Goal: Check status: Check status

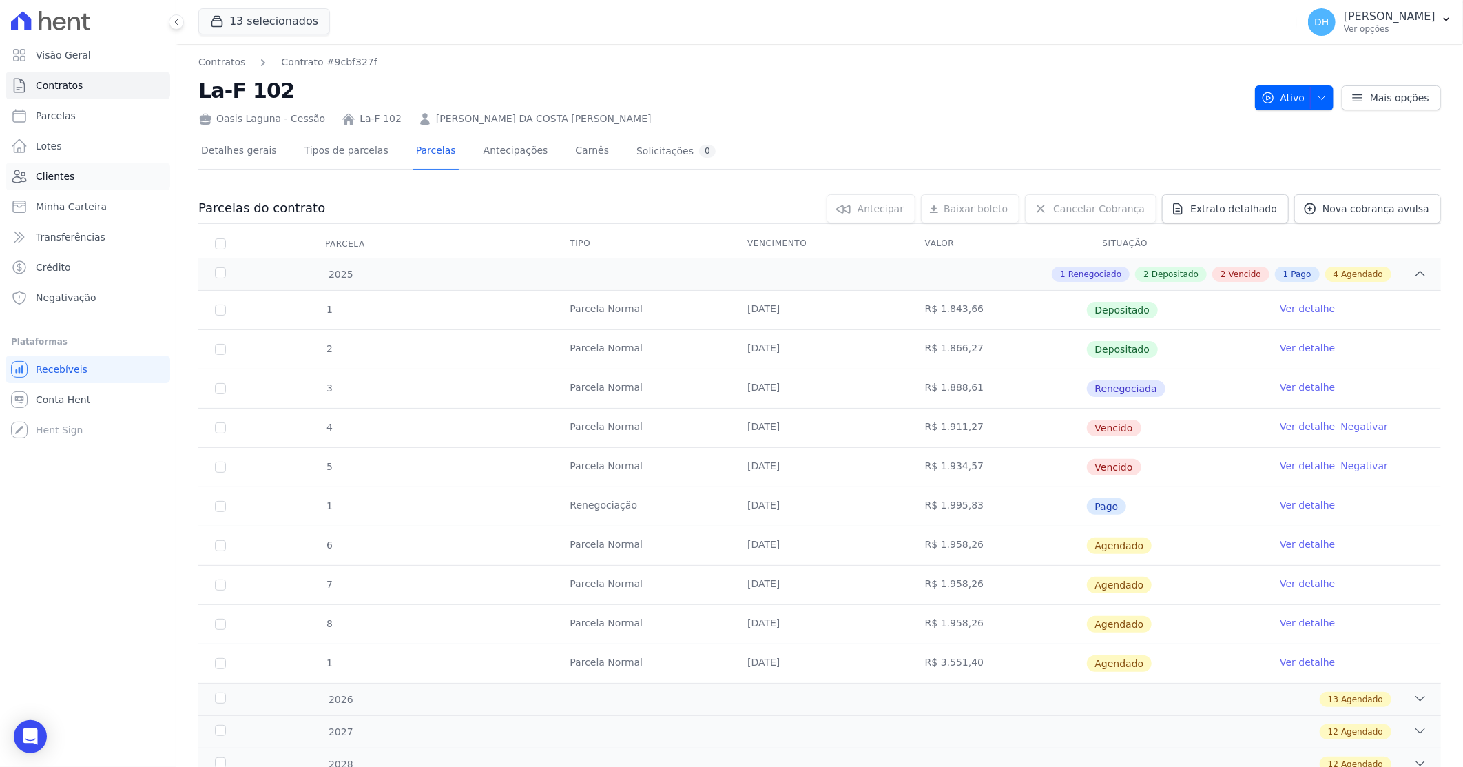
click at [74, 174] on link "Clientes" at bounding box center [88, 177] width 165 height 28
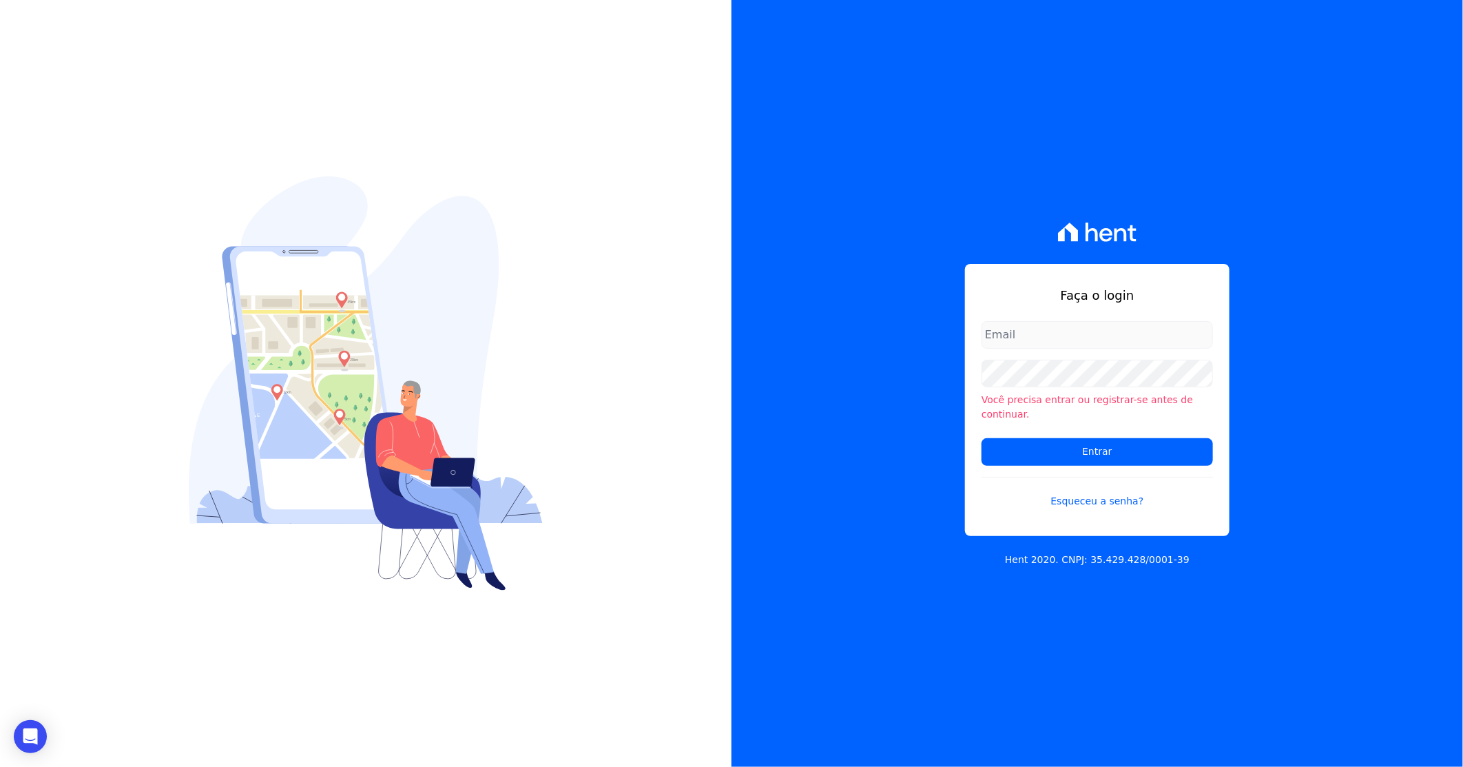
type input "darla@celinaguimaraes.com.br"
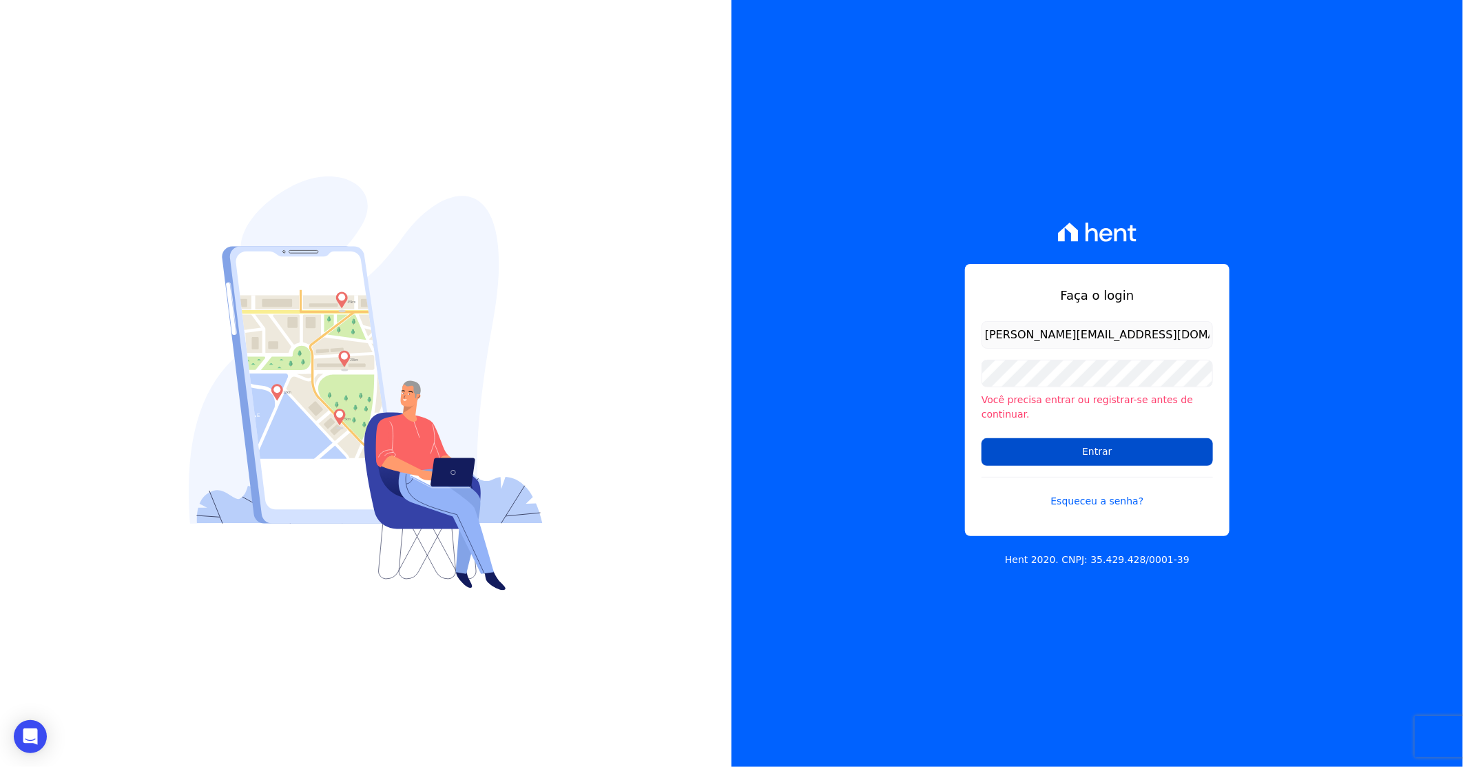
click at [1021, 440] on input "Entrar" at bounding box center [1097, 452] width 231 height 28
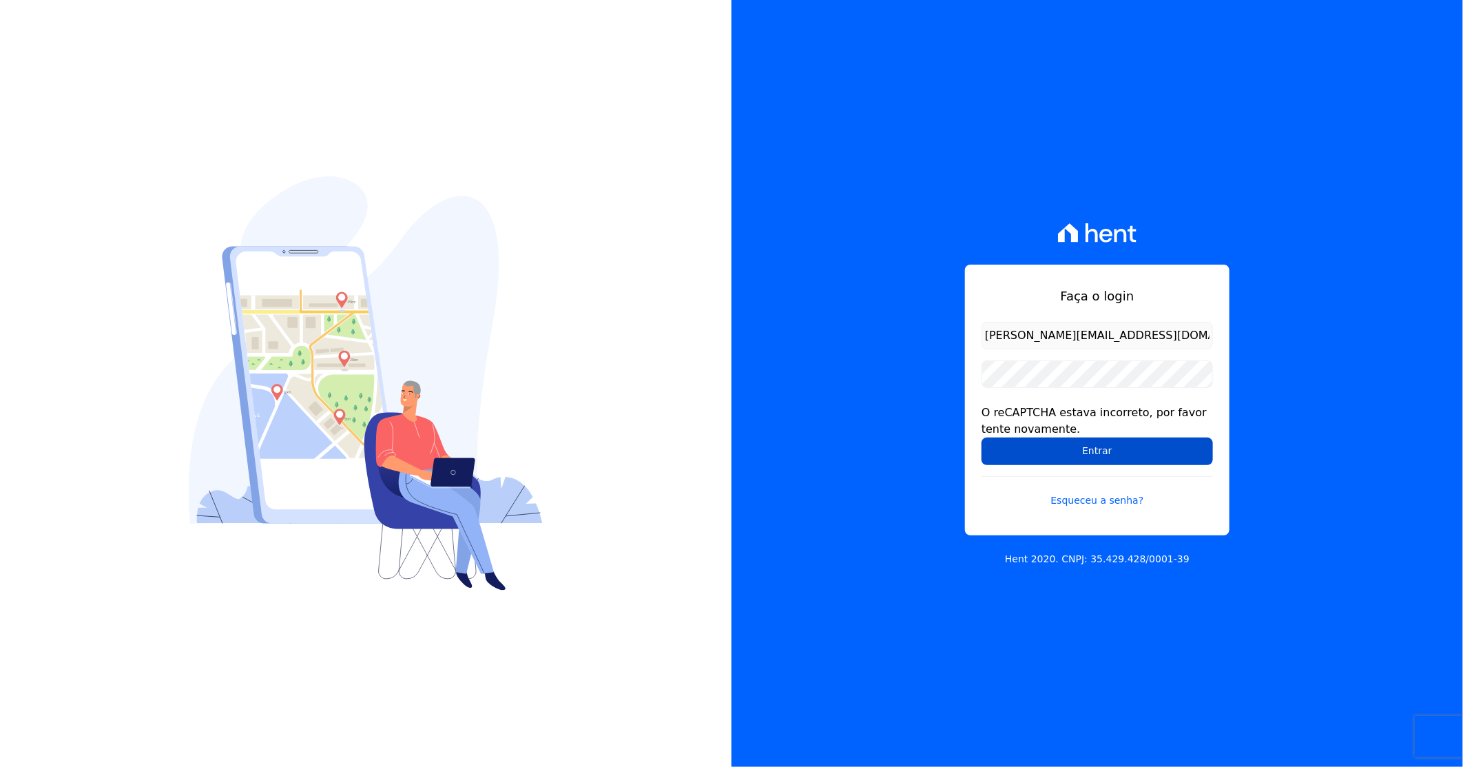
click at [1051, 458] on input "Entrar" at bounding box center [1097, 451] width 231 height 28
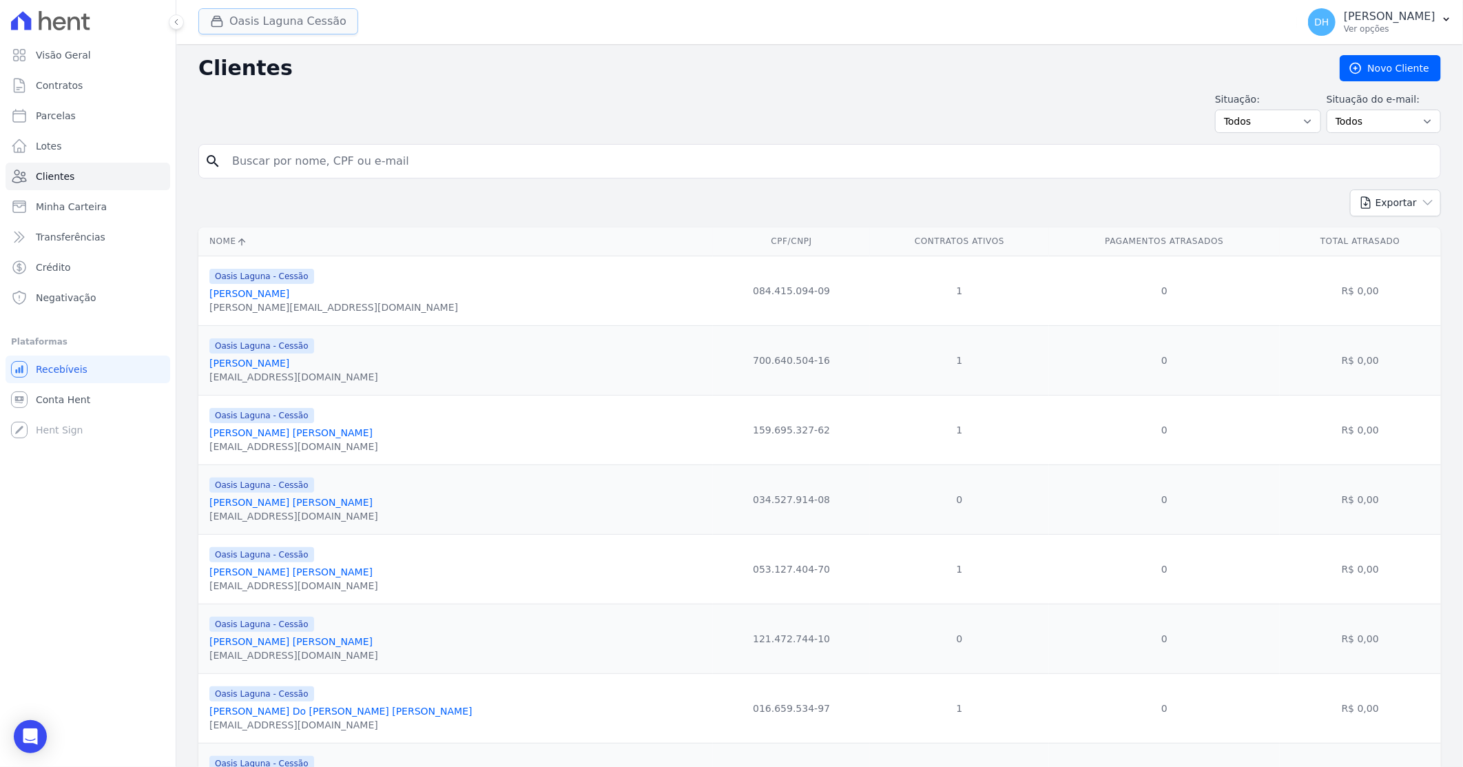
click at [271, 23] on button "Oasis Laguna Cessão" at bounding box center [278, 21] width 160 height 26
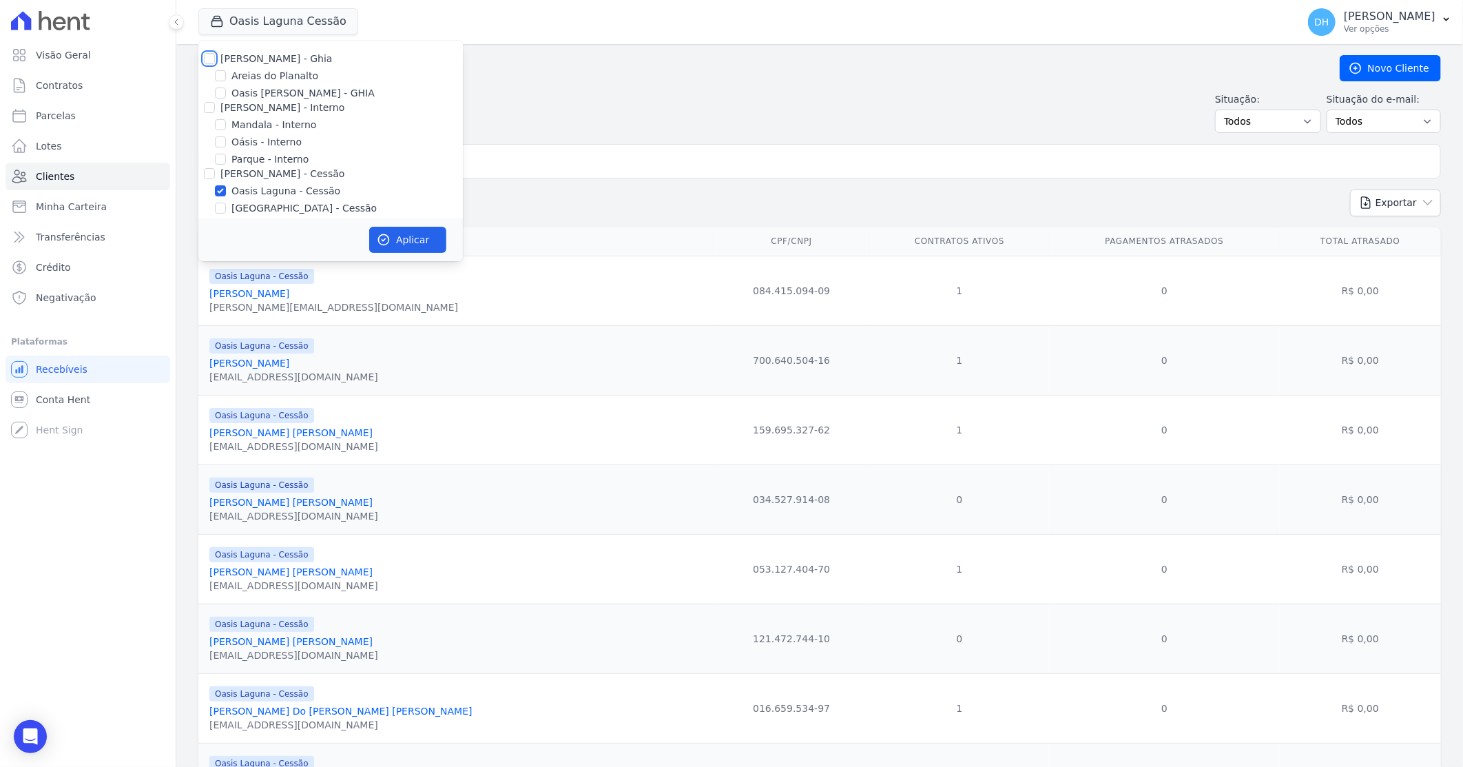
click at [214, 55] on input "[PERSON_NAME] - Ghia" at bounding box center [209, 58] width 11 height 11
checkbox input "true"
click at [214, 102] on input "[PERSON_NAME] - Interno" at bounding box center [209, 107] width 11 height 11
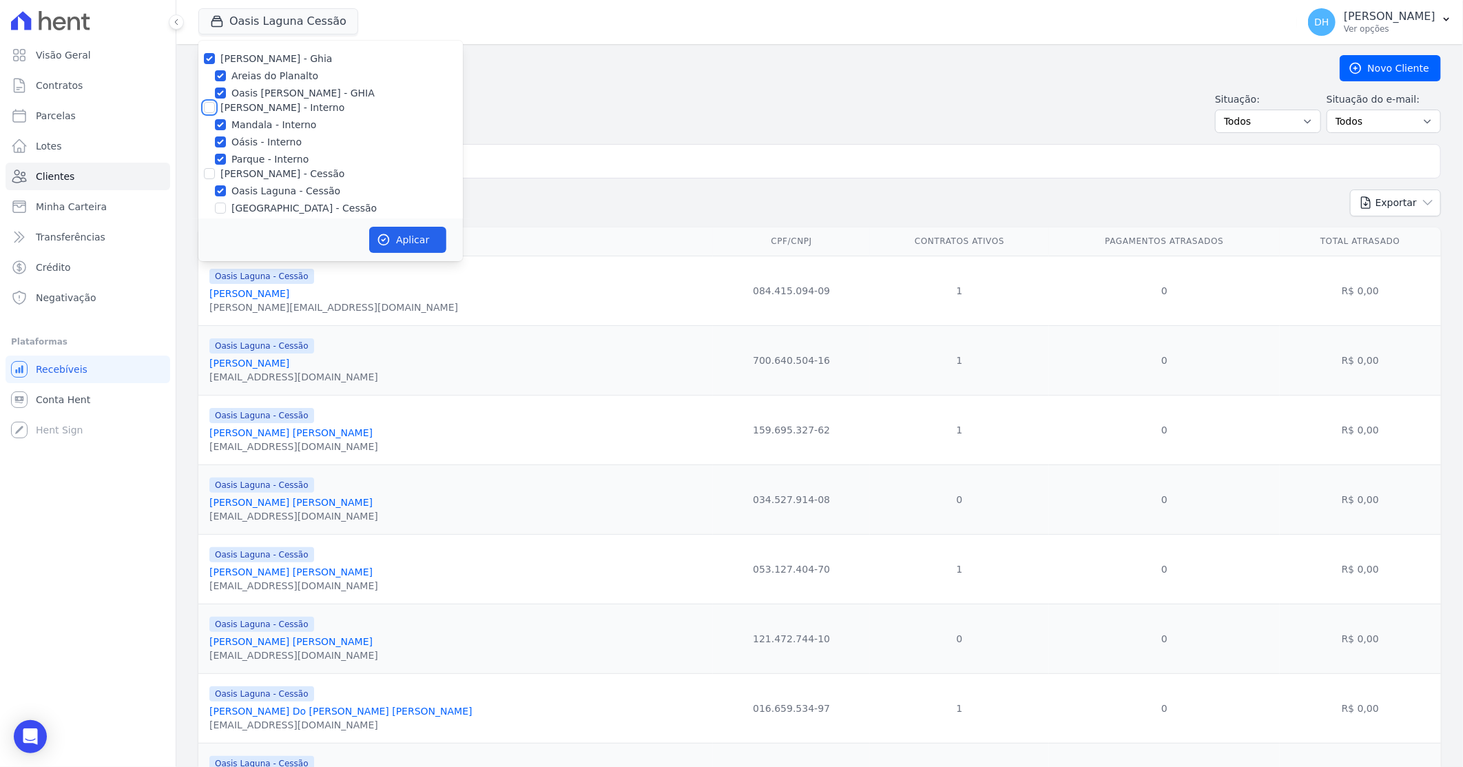
checkbox input "true"
click at [214, 176] on input "[PERSON_NAME] - Cessão" at bounding box center [209, 173] width 11 height 11
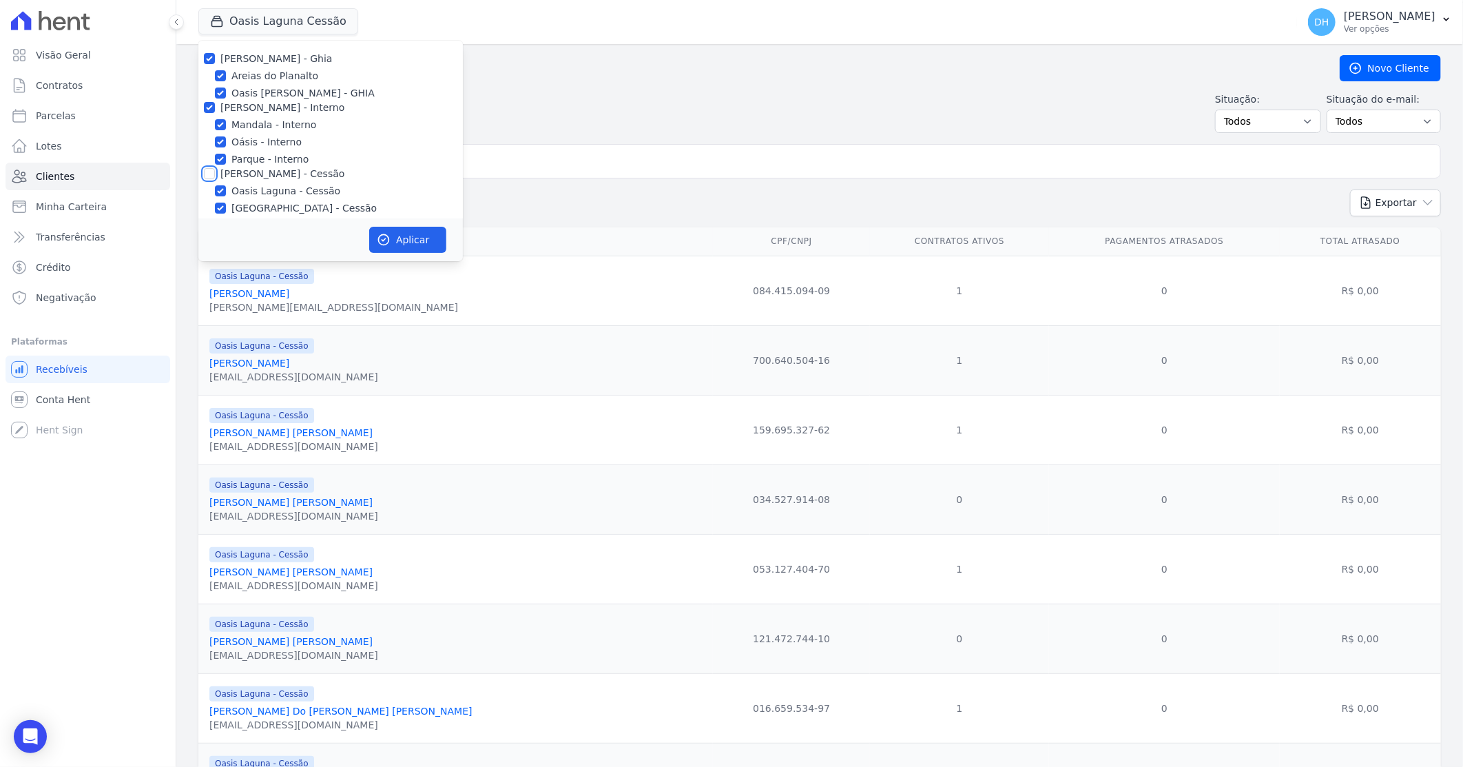
checkbox input "true"
click at [212, 110] on input "[PERSON_NAME] - LBA" at bounding box center [209, 113] width 11 height 11
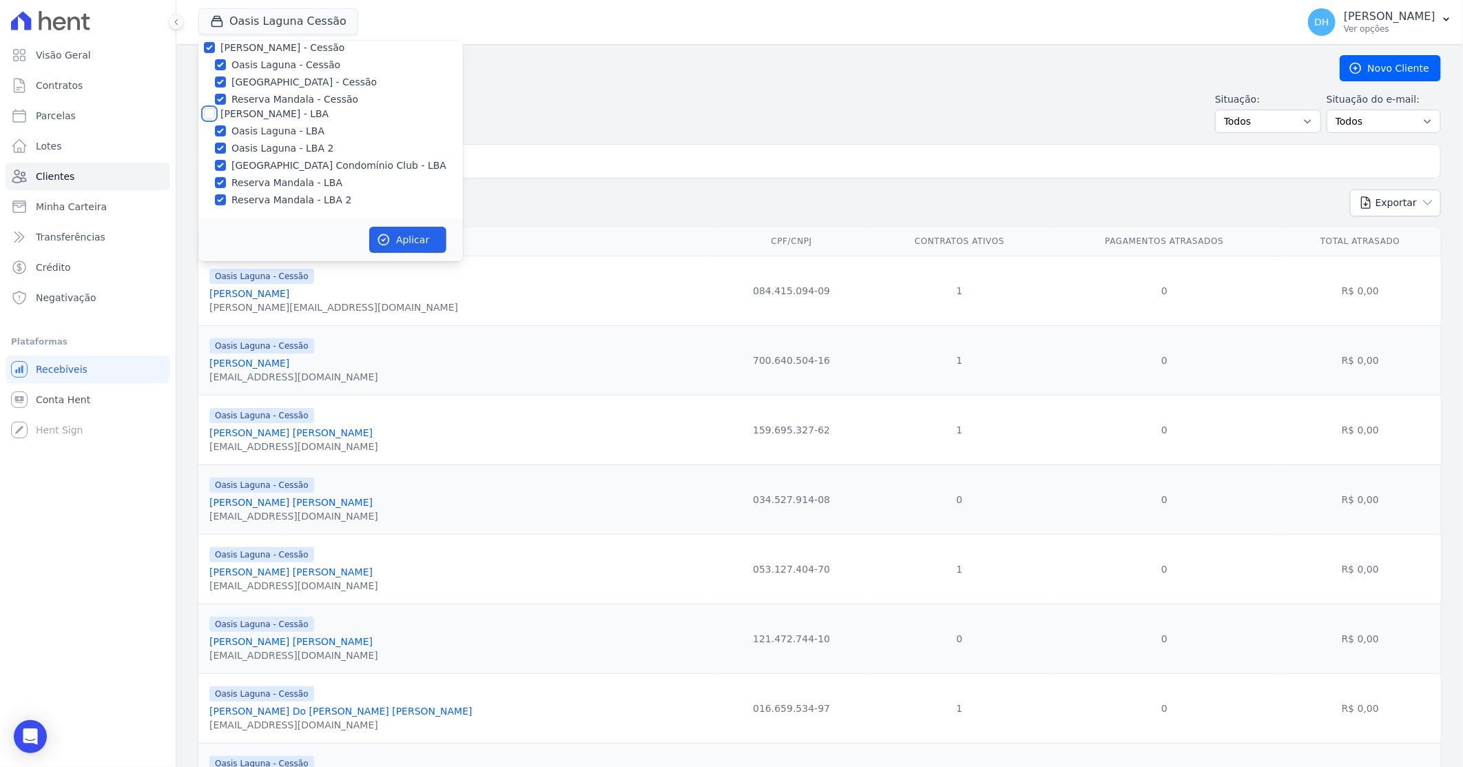
checkbox input "true"
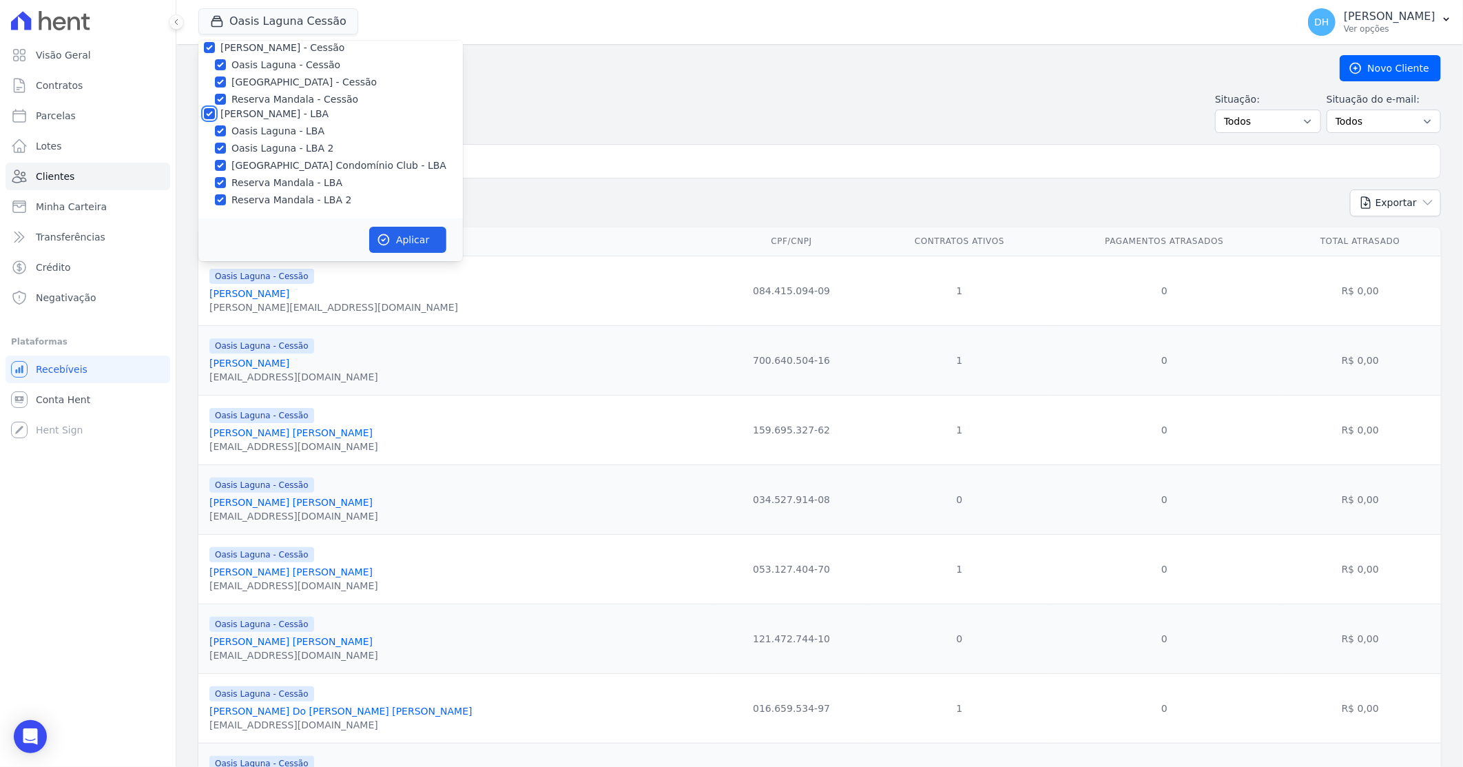
checkbox input "true"
click at [421, 242] on button "Aplicar" at bounding box center [407, 240] width 77 height 26
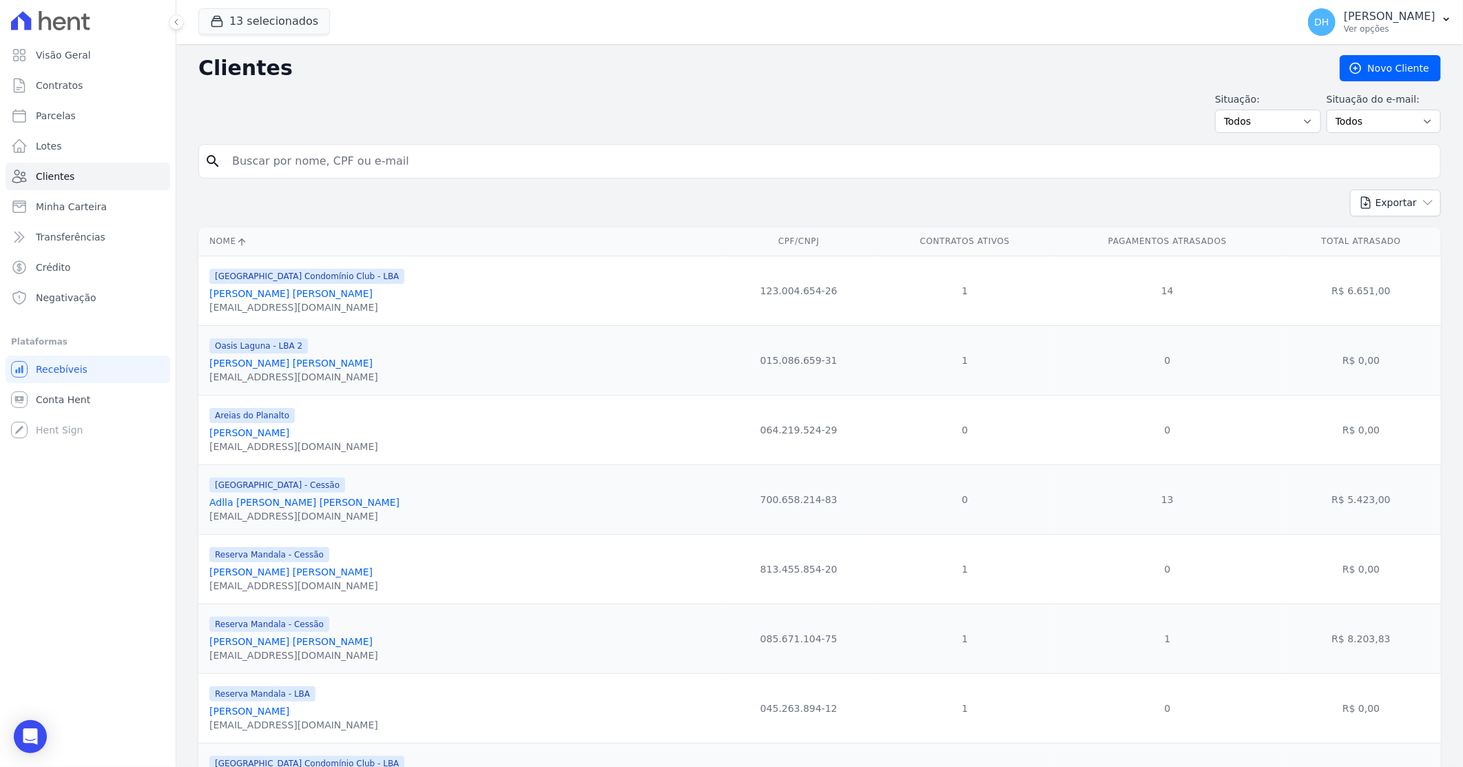
click at [325, 159] on input "search" at bounding box center [829, 161] width 1211 height 28
type input "mayc"
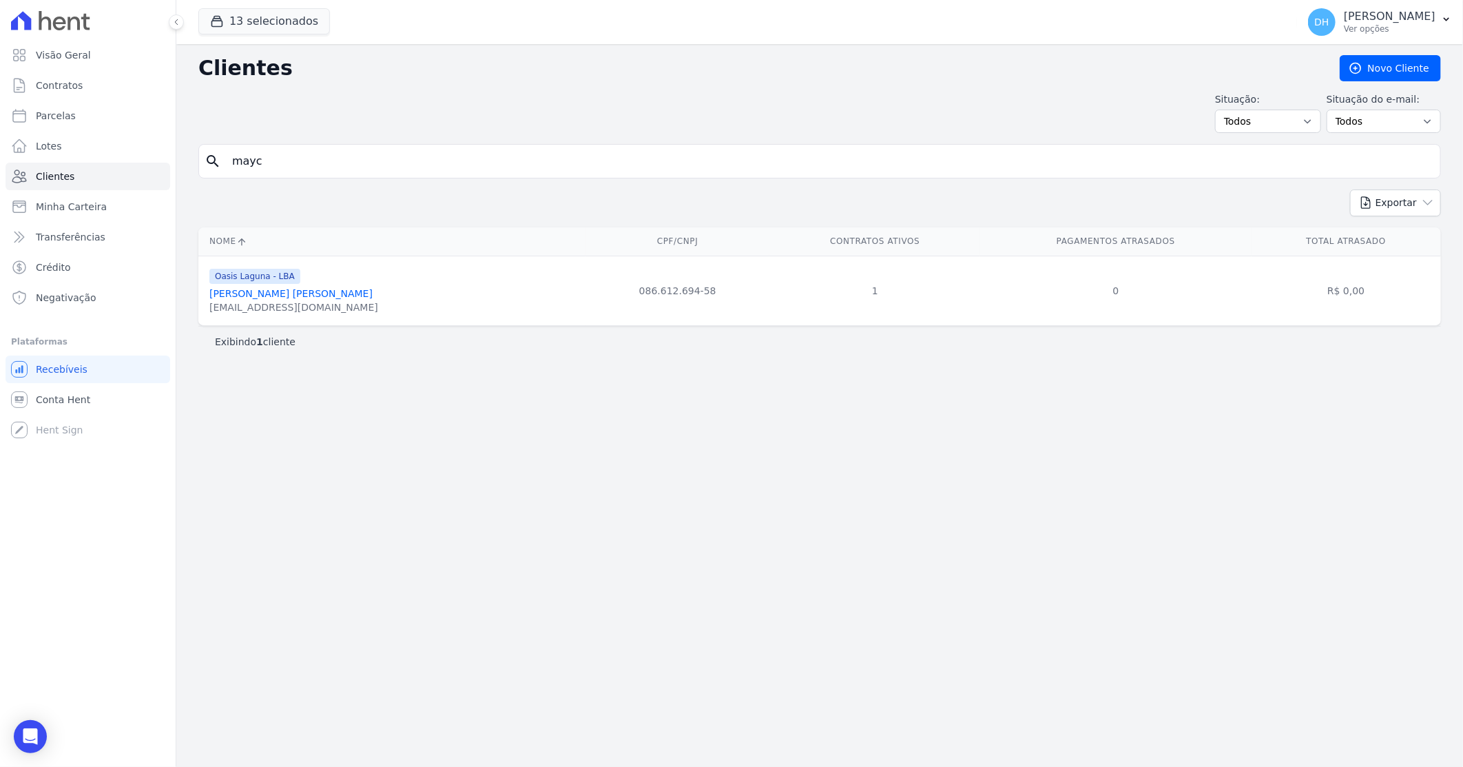
click at [278, 298] on link "[PERSON_NAME] [PERSON_NAME]" at bounding box center [290, 293] width 163 height 11
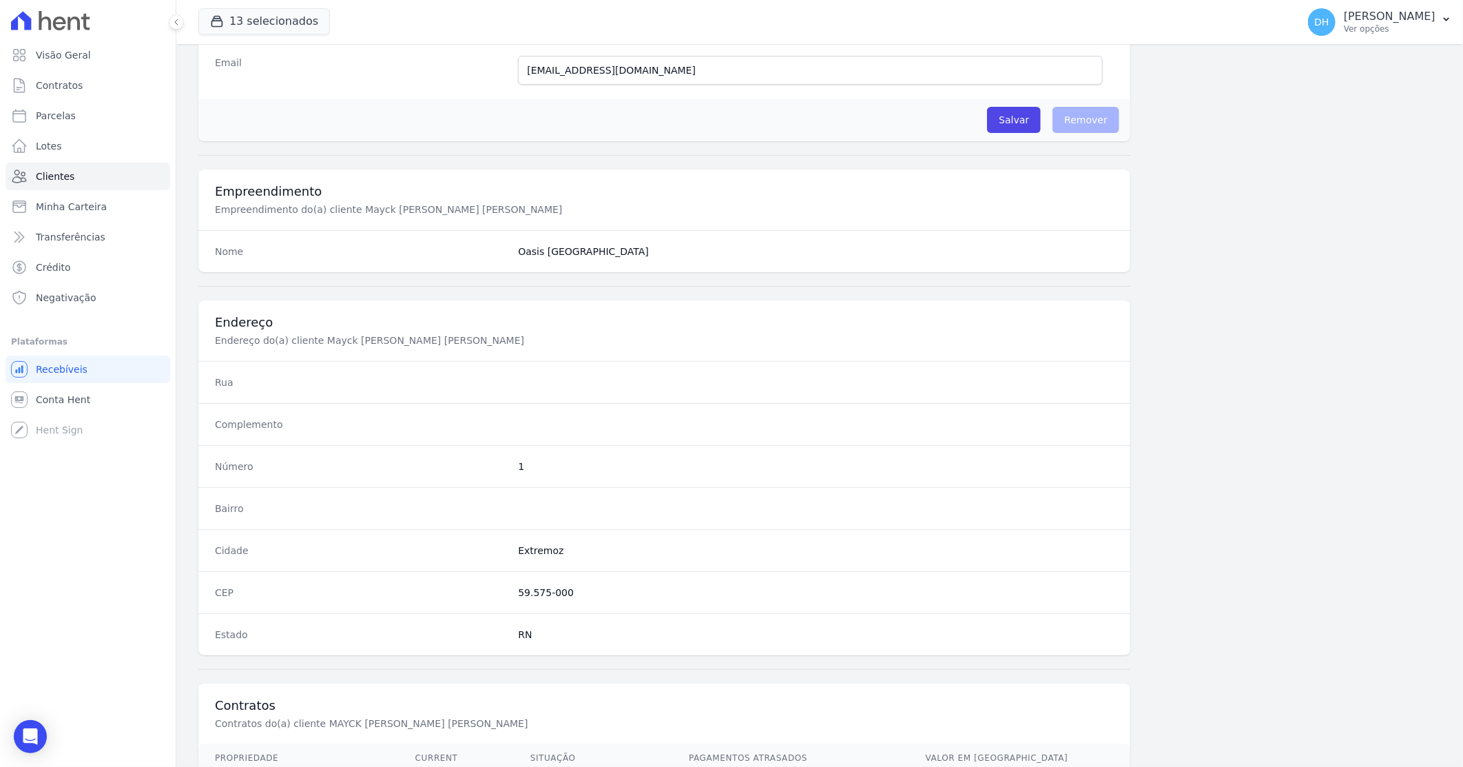
scroll to position [524, 0]
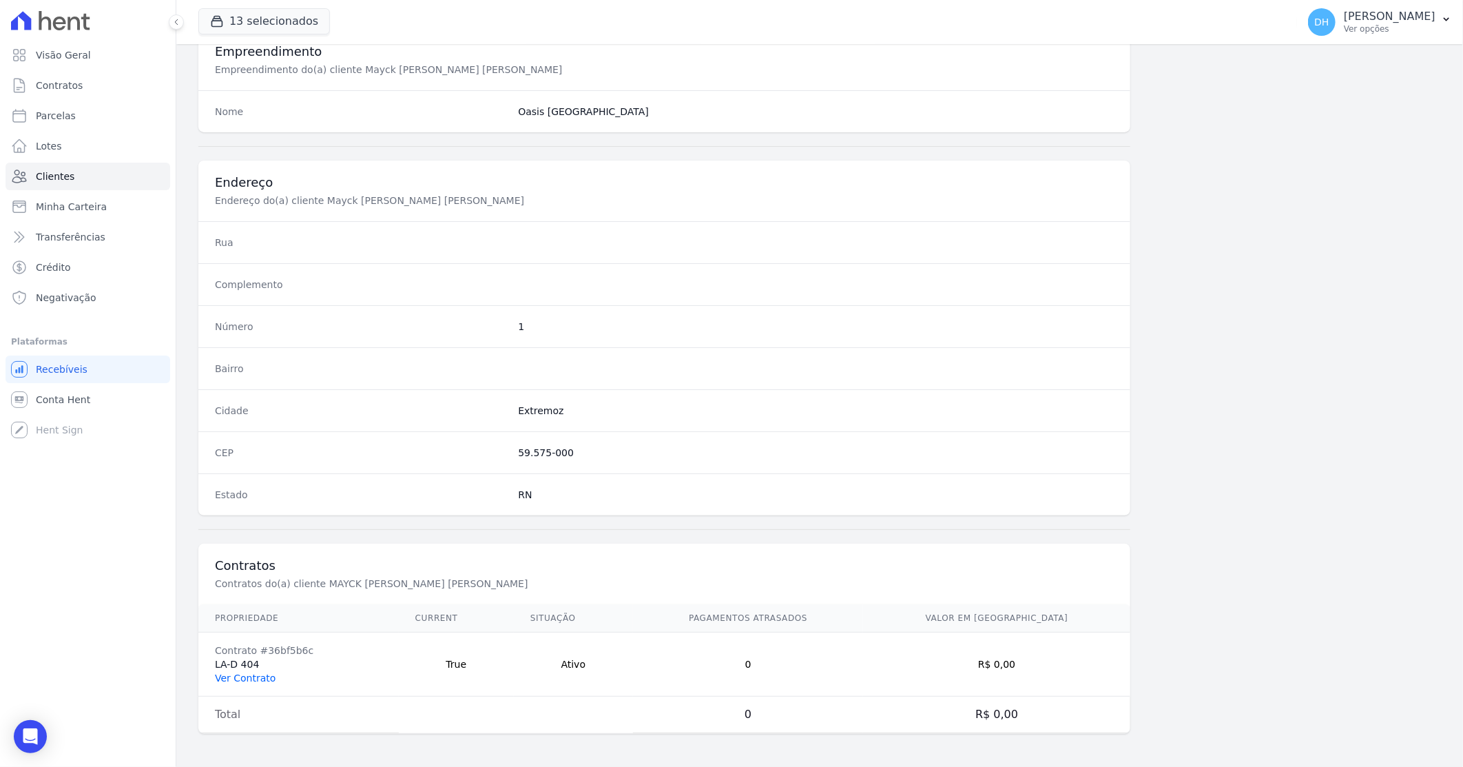
click at [249, 674] on link "Ver Contrato" at bounding box center [245, 677] width 61 height 11
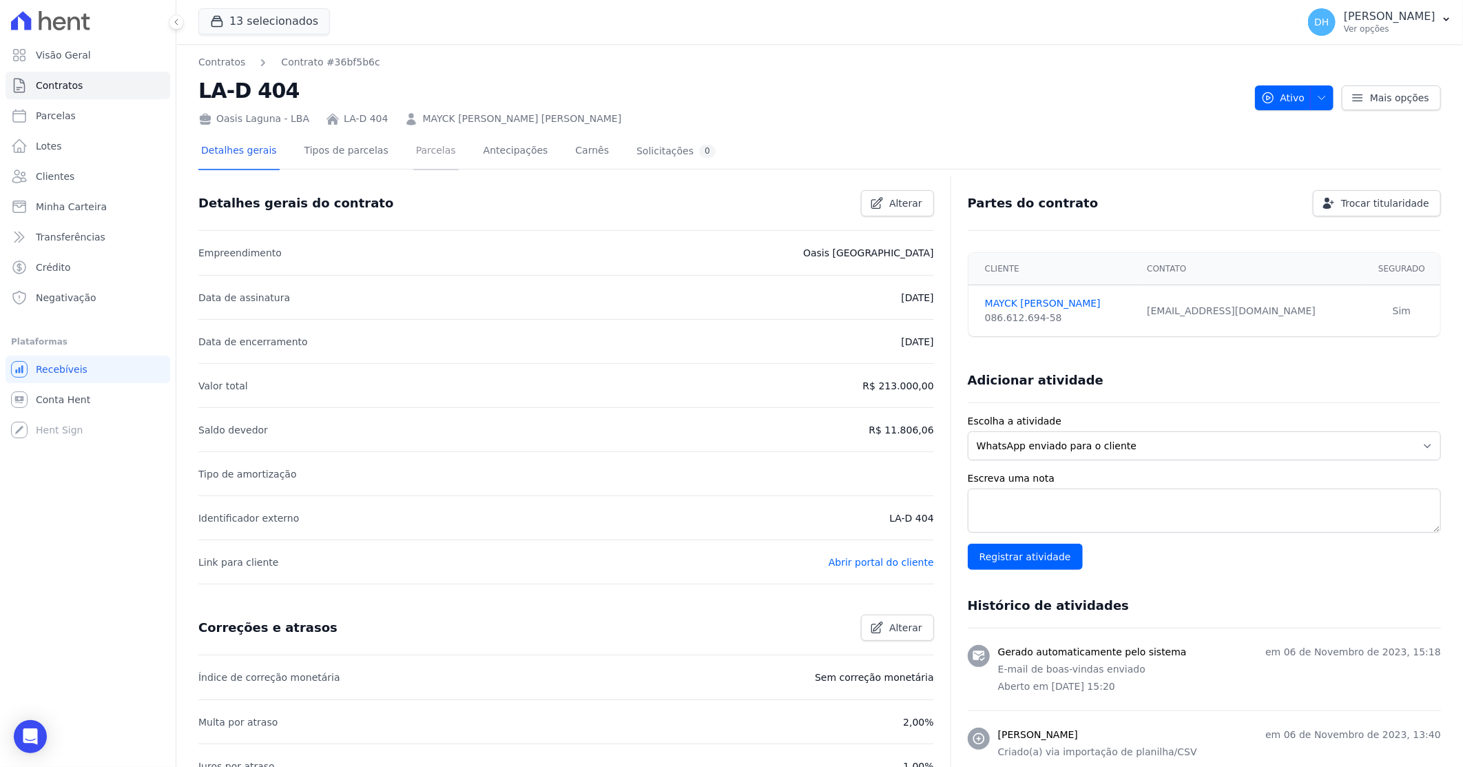
click at [423, 153] on link "Parcelas" at bounding box center [435, 152] width 45 height 37
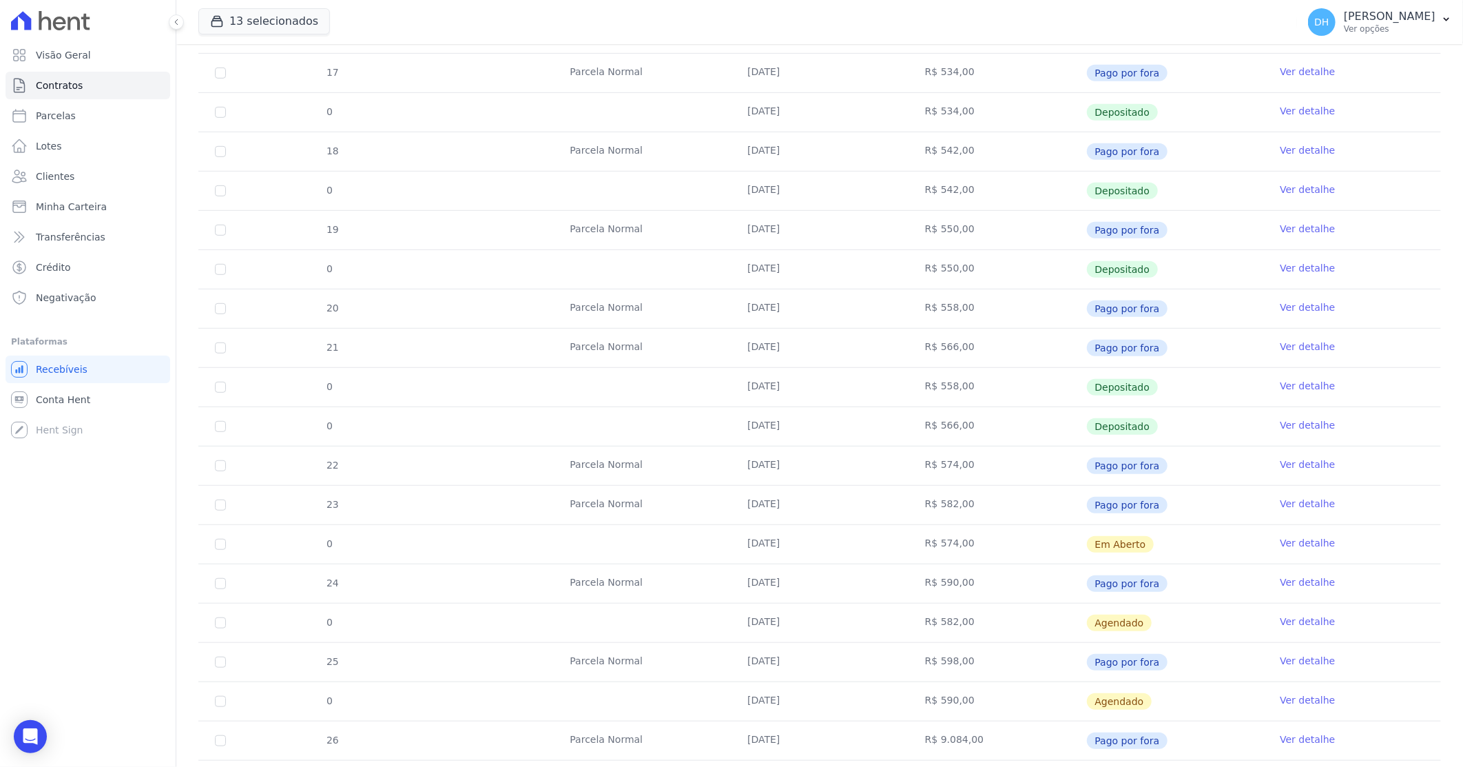
scroll to position [566, 0]
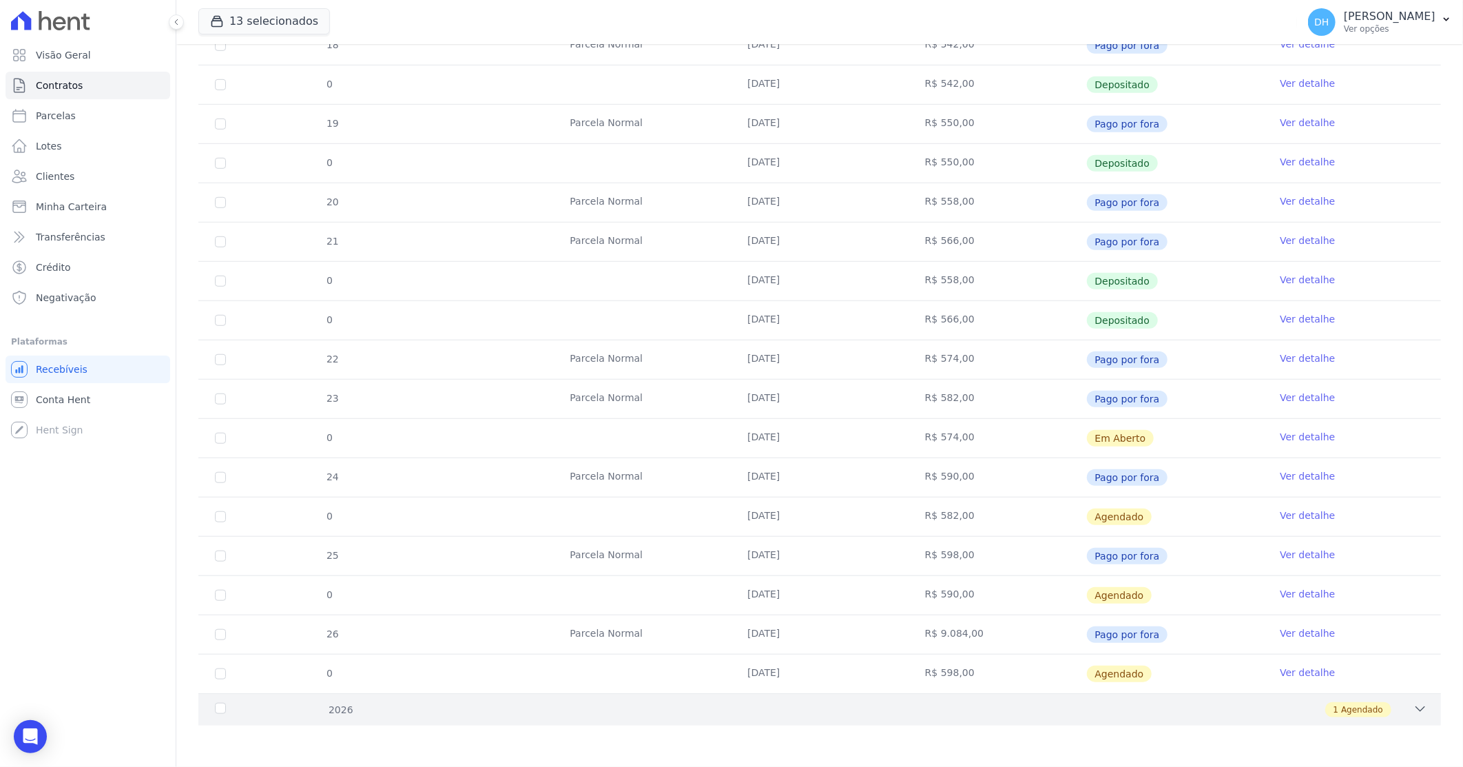
click at [814, 703] on div "1 Agendado" at bounding box center [881, 709] width 1093 height 15
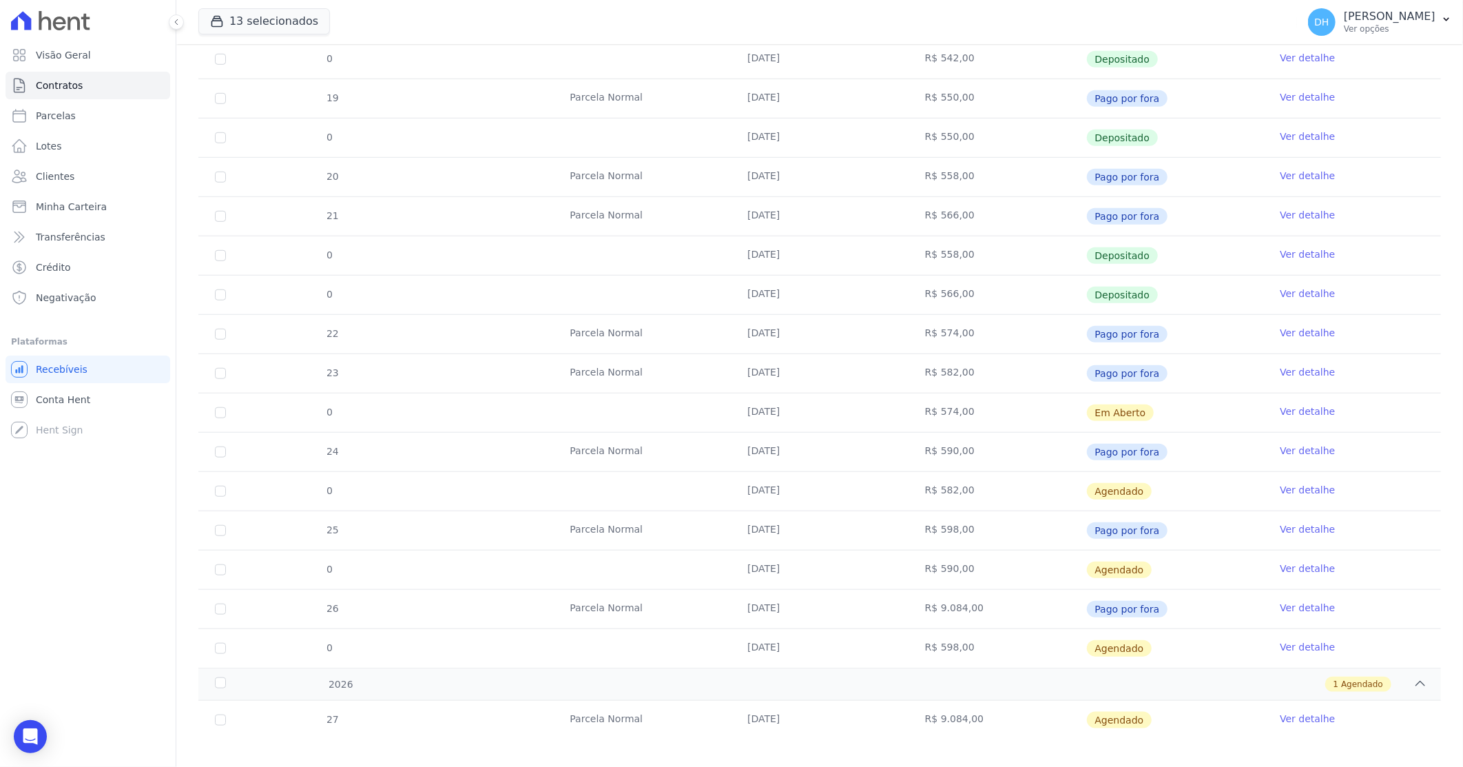
scroll to position [604, 0]
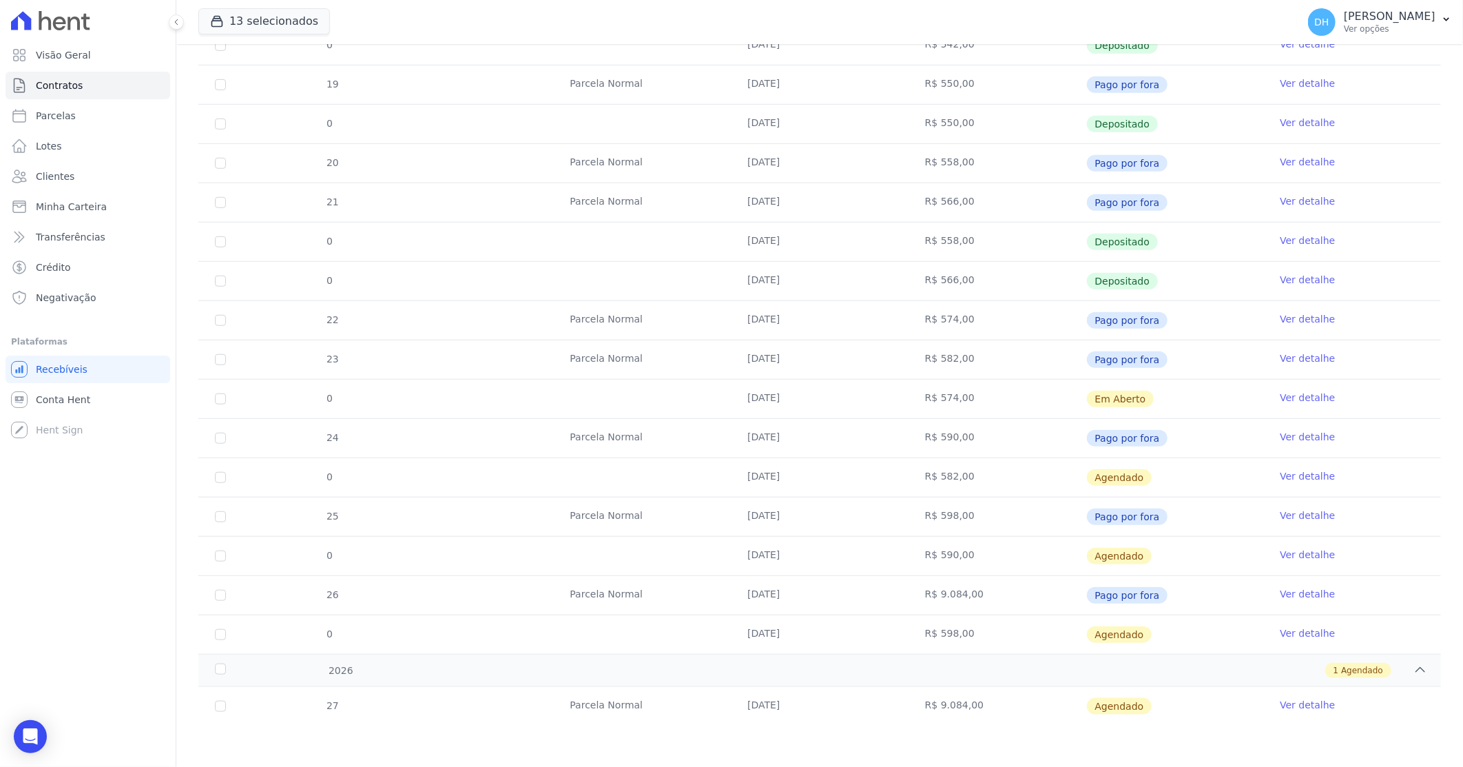
click at [1289, 703] on link "Ver detalhe" at bounding box center [1307, 705] width 55 height 14
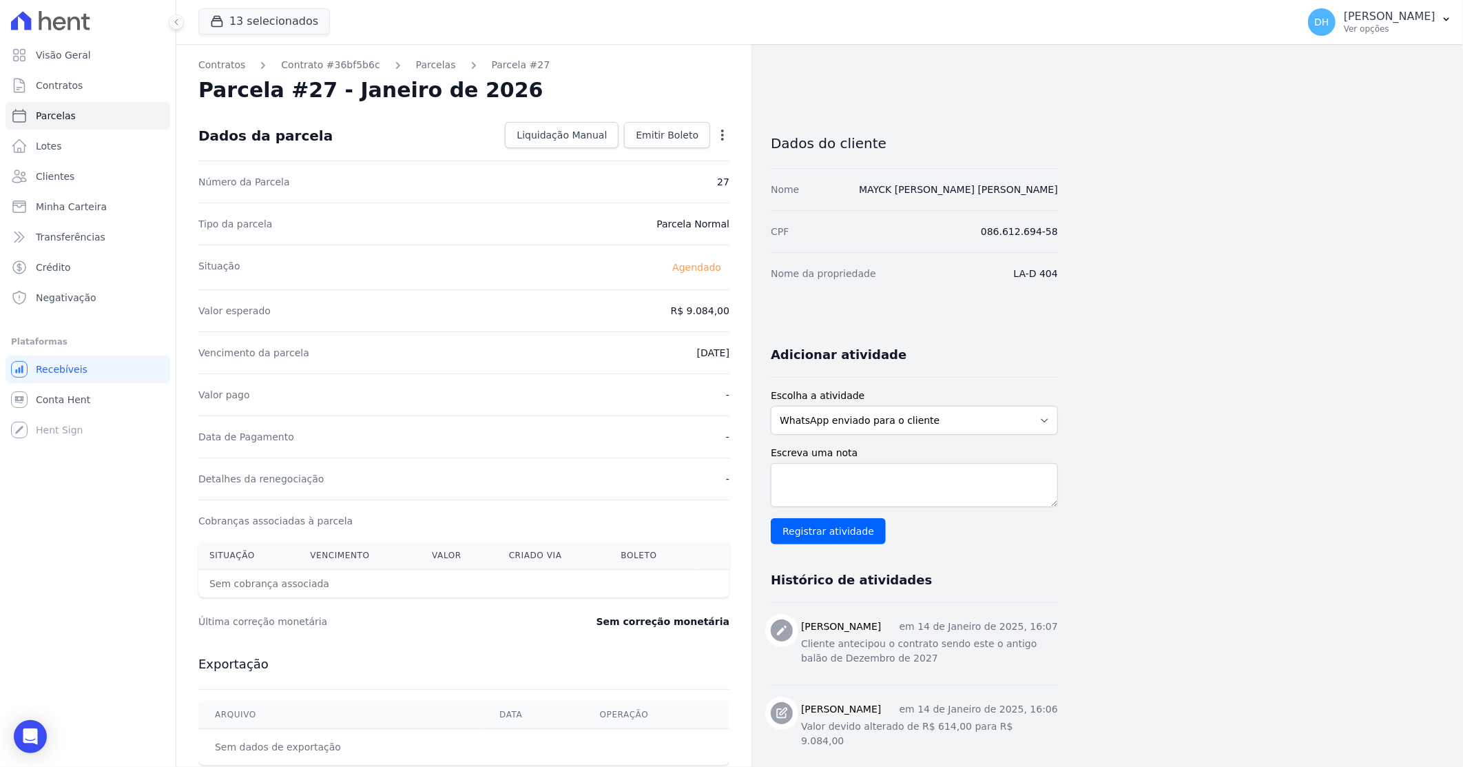
click at [725, 134] on icon "button" at bounding box center [723, 135] width 14 height 14
click at [657, 150] on link "Alterar" at bounding box center [663, 153] width 121 height 25
drag, startPoint x: 677, startPoint y: 306, endPoint x: 732, endPoint y: 304, distance: 55.8
click at [732, 304] on div "Contratos Contrato #36bf5b6c [GEOGRAPHIC_DATA] Parcela #27 Parcela #27 - Janeir…" at bounding box center [463, 486] width 575 height 885
click at [416, 71] on link "Parcelas" at bounding box center [436, 65] width 40 height 14
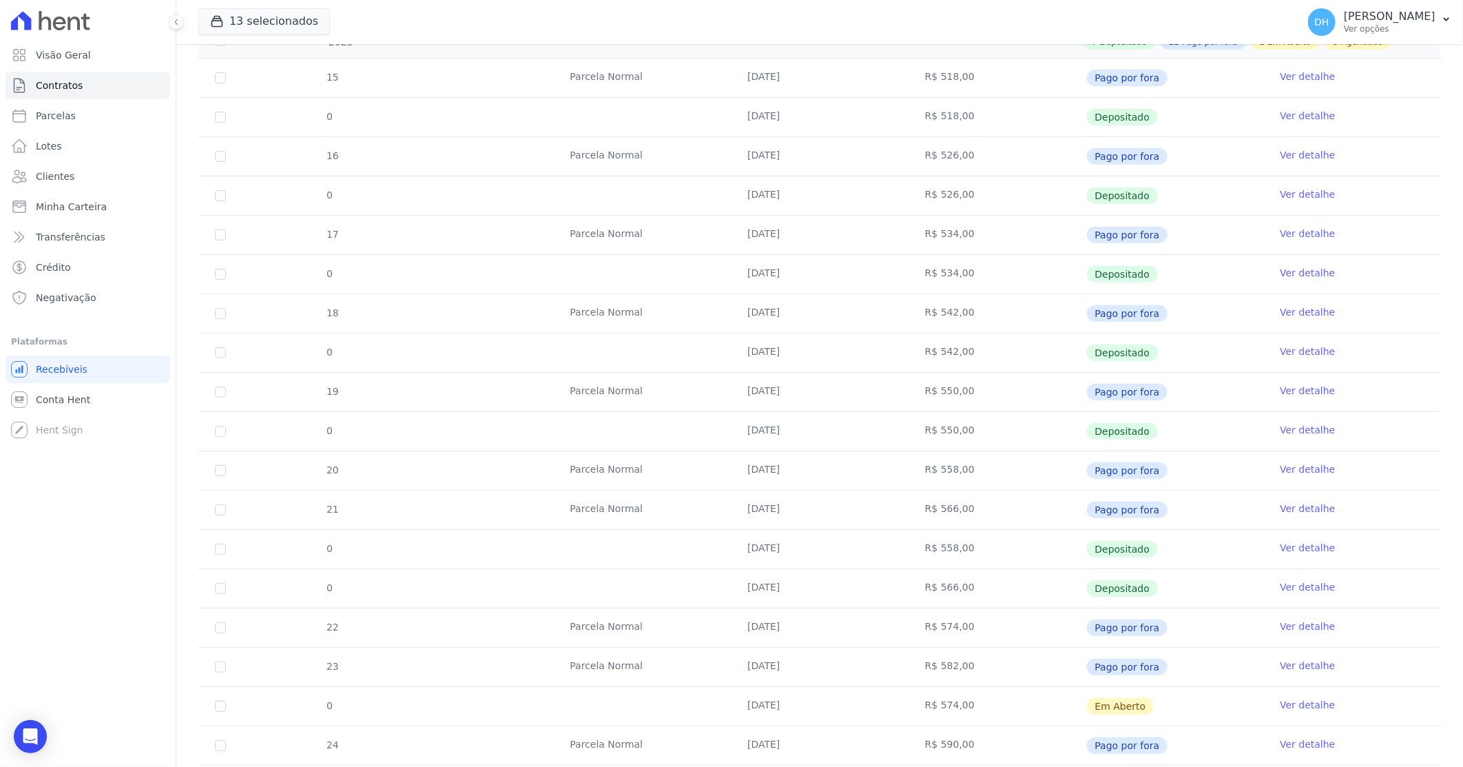
scroll to position [459, 0]
